Goal: Task Accomplishment & Management: Complete application form

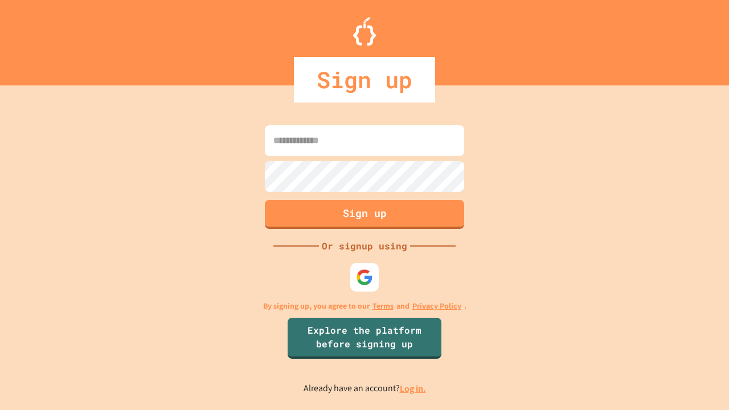
click at [413, 388] on link "Log in." at bounding box center [413, 389] width 26 height 12
